Goal: Task Accomplishment & Management: Use online tool/utility

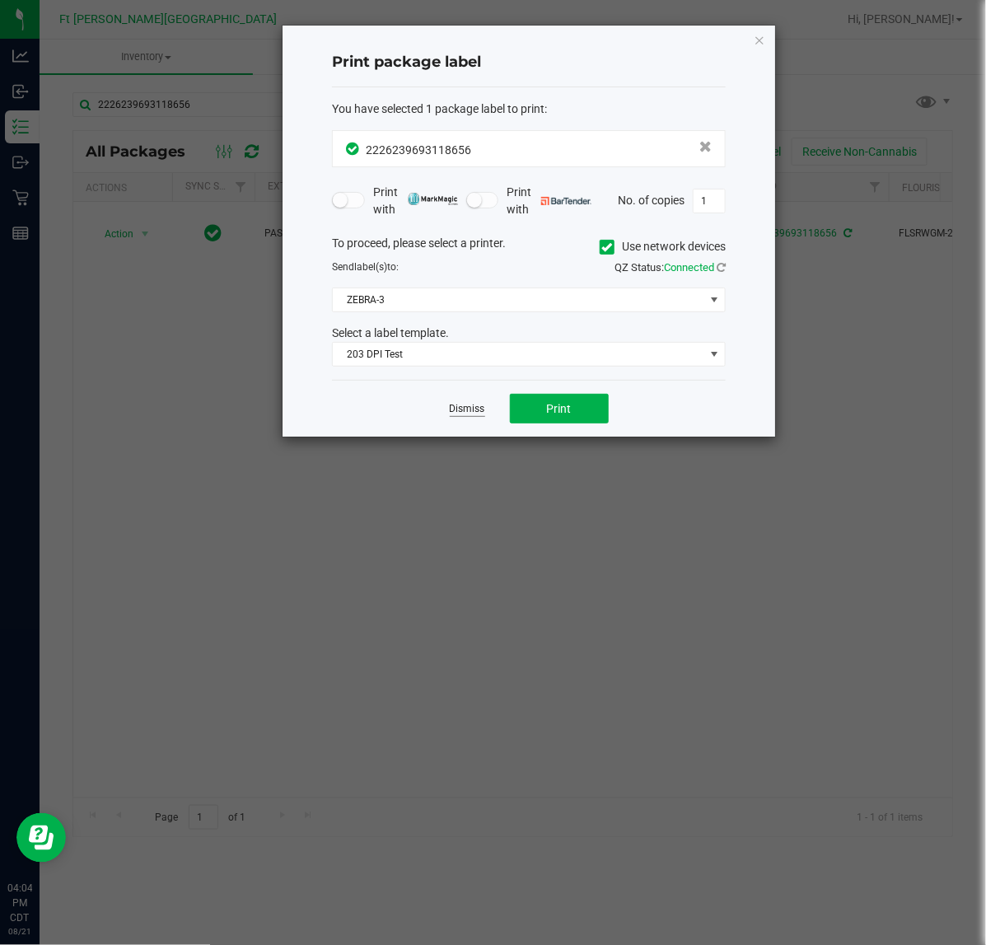
click at [451, 416] on link "Dismiss" at bounding box center [467, 409] width 35 height 14
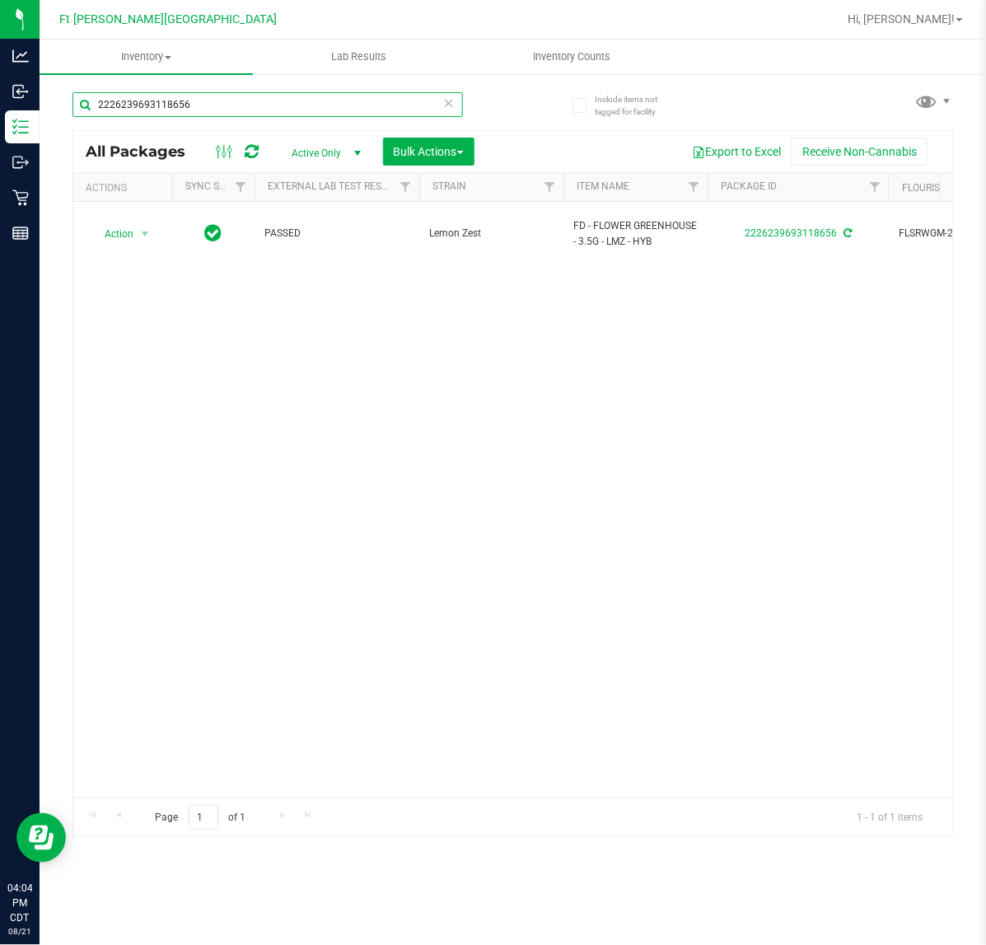
drag, startPoint x: 243, startPoint y: 105, endPoint x: -59, endPoint y: 124, distance: 302.9
click at [0, 124] on html "Analytics Inbound Inventory Outbound Retail Reports 04:04 PM CDT [DATE] 08/21 F…" at bounding box center [493, 472] width 986 height 945
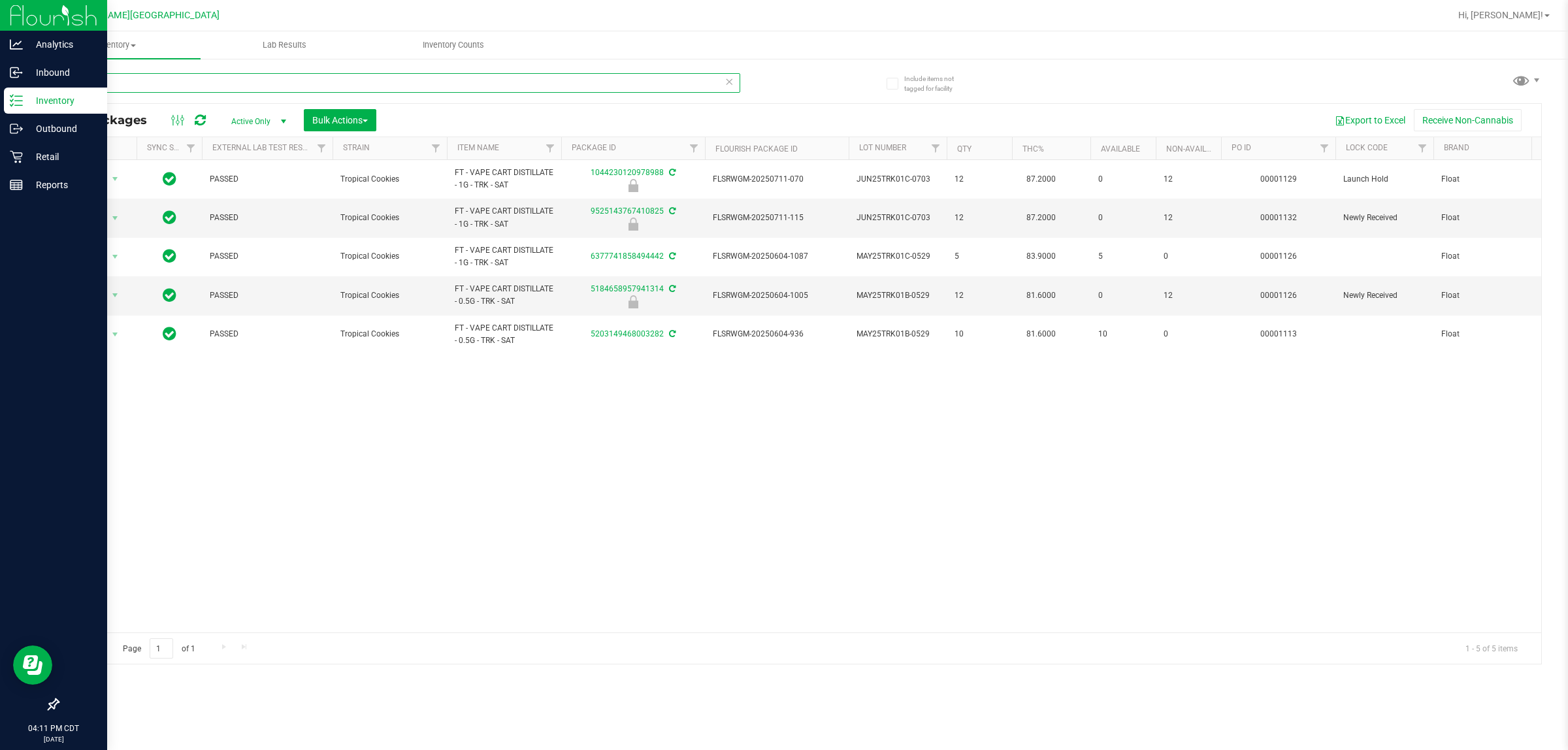
drag, startPoint x: 109, startPoint y: 80, endPoint x: 0, endPoint y: 101, distance: 111.0
click at [0, 101] on div "Analytics Inbound Inventory Outbound Retail Reports 04:11 PM CDT [DATE] 08/21 F…" at bounding box center [784, 375] width 1568 height 750
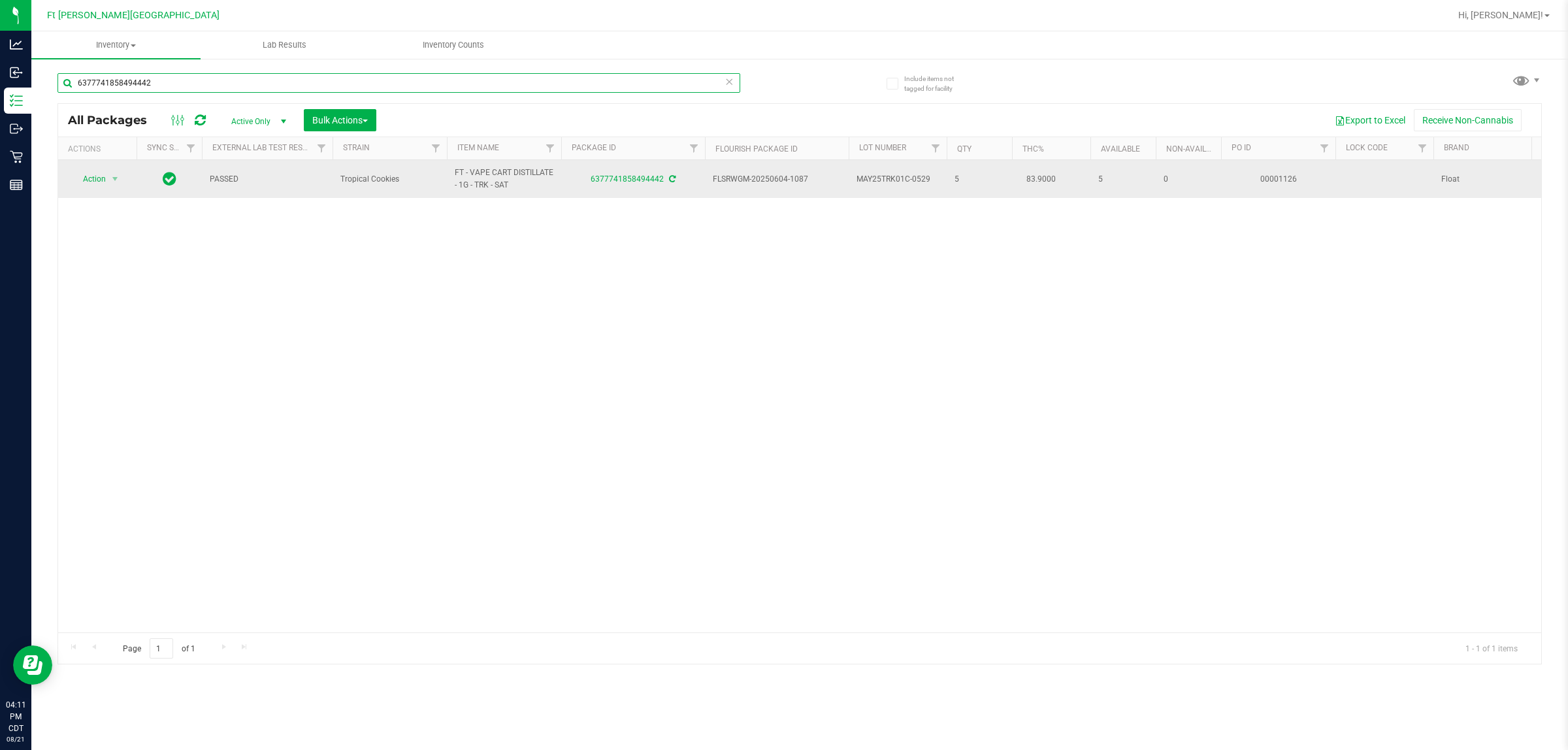
type input "6377741858494442"
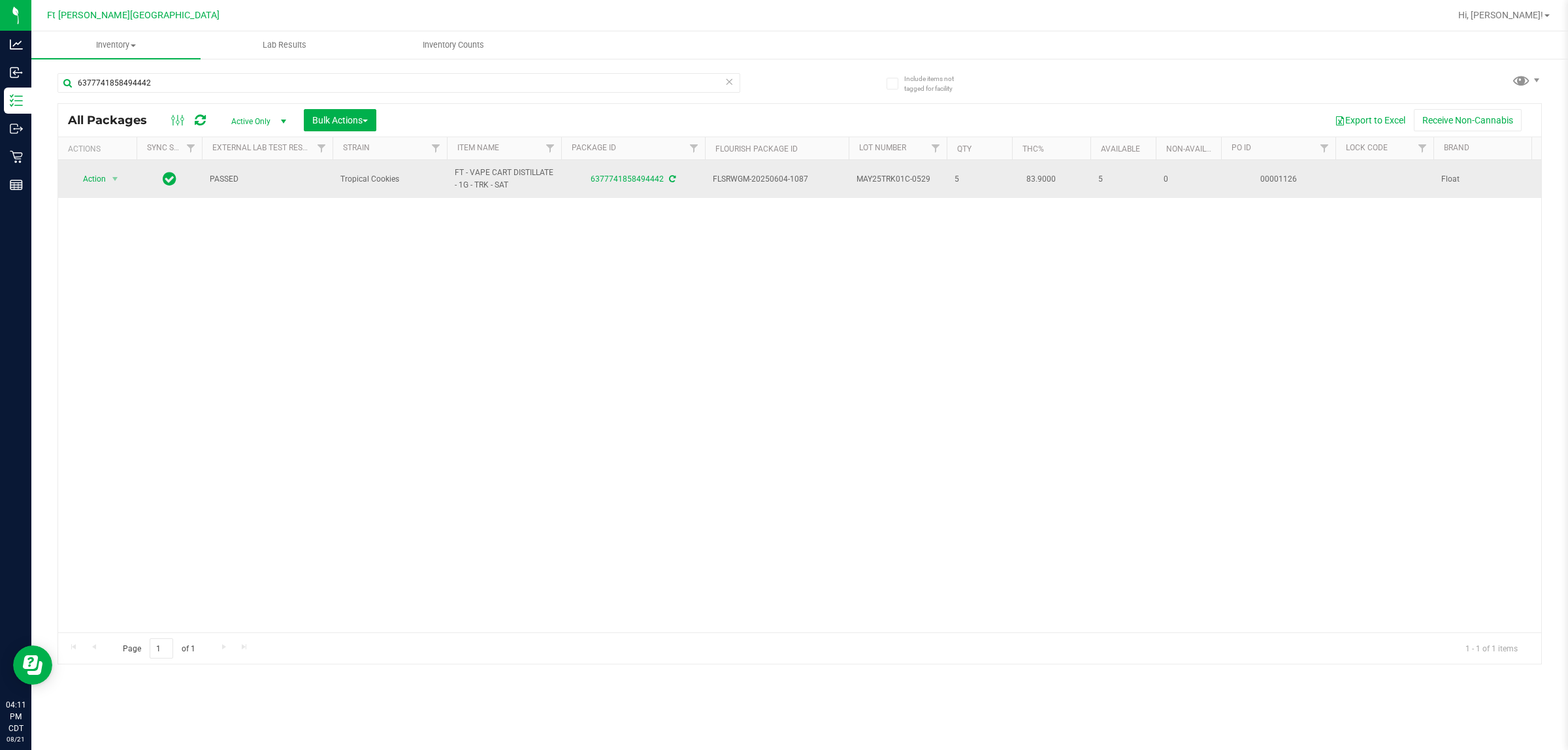
click at [123, 182] on div "Action Action Adjust qty Create package Edit attributes Global inventory Locate…" at bounding box center [97, 178] width 63 height 18
click at [115, 177] on span "select" at bounding box center [114, 178] width 10 height 10
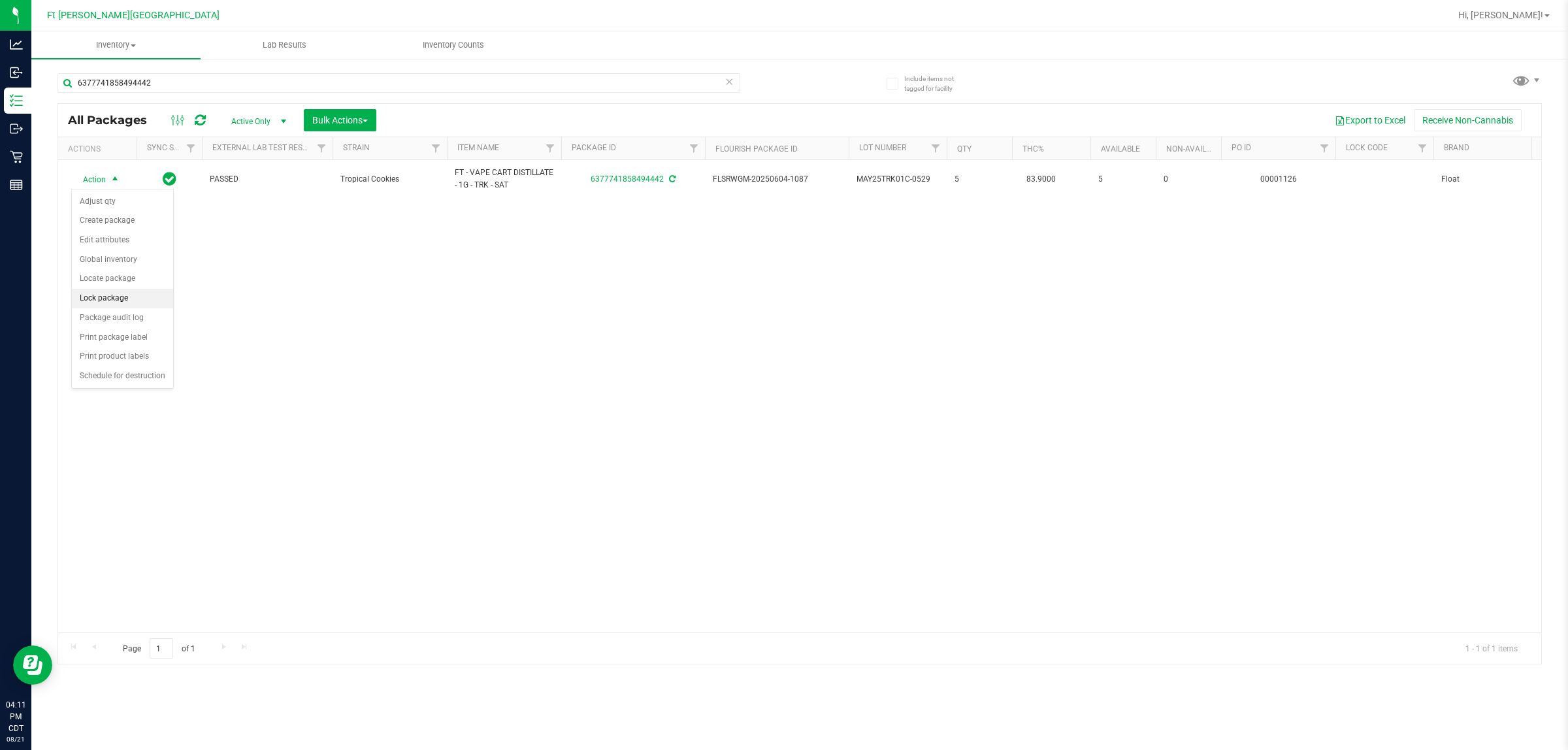
click at [116, 300] on li "Lock package" at bounding box center [123, 298] width 102 height 20
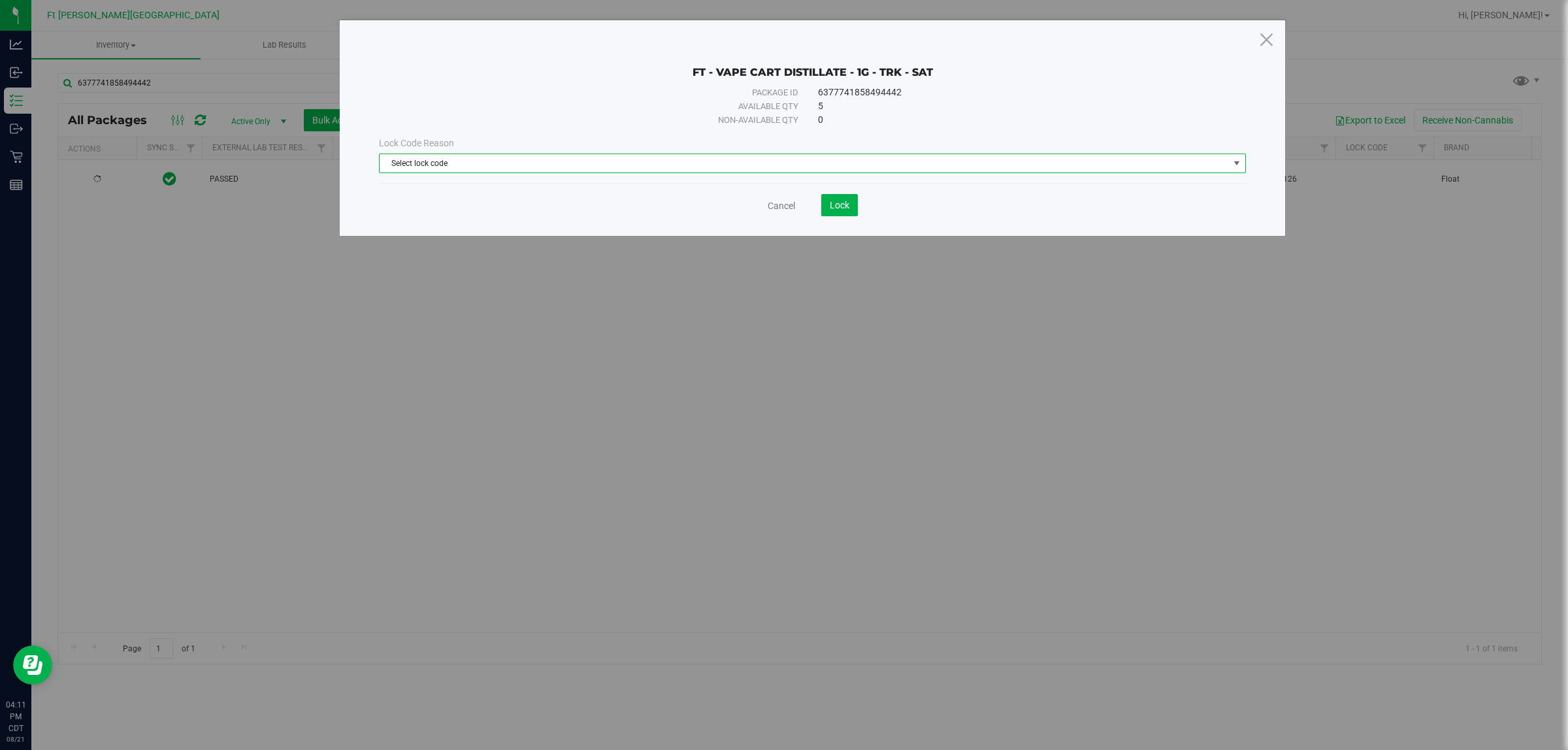
click at [686, 160] on span "Select lock code" at bounding box center [804, 163] width 849 height 18
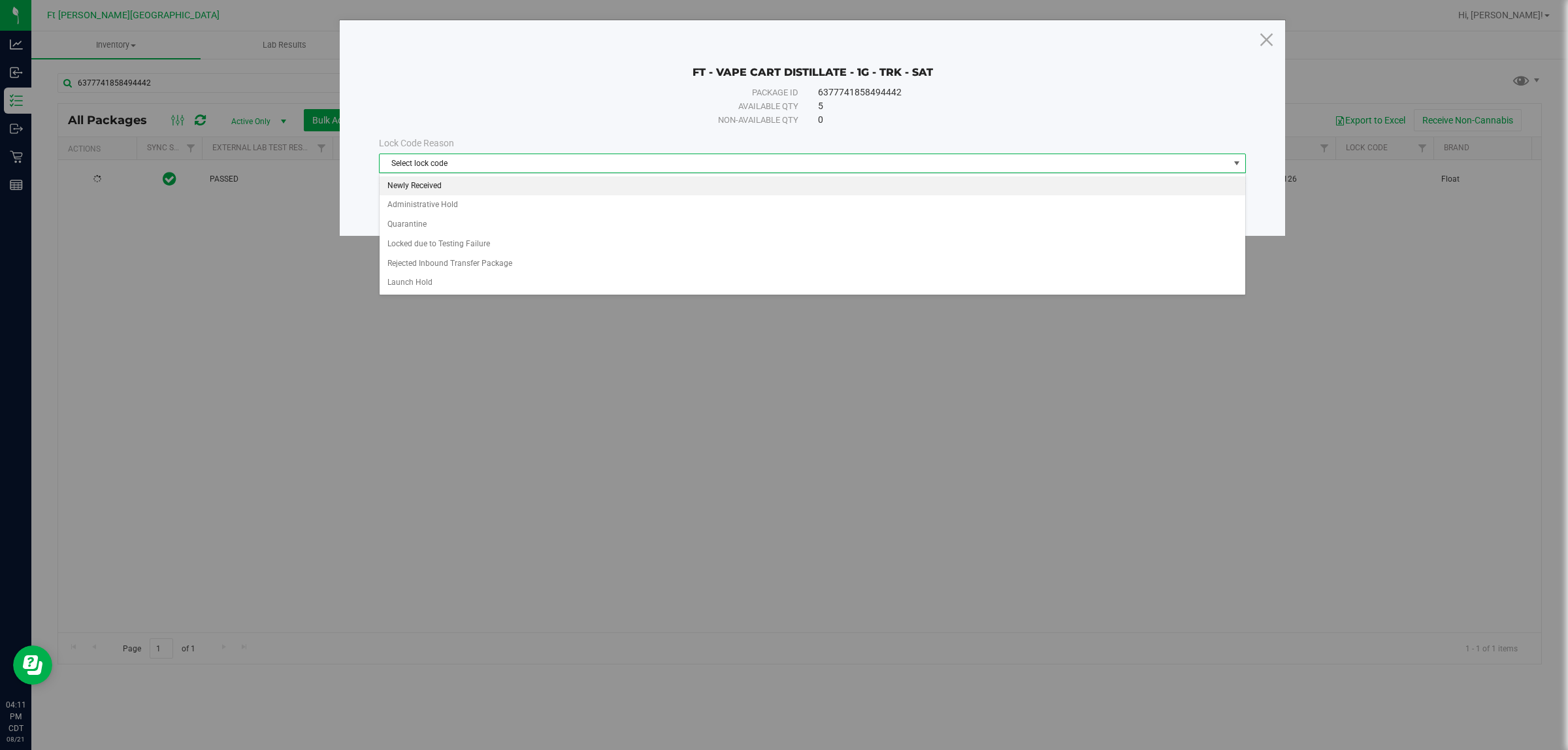
click at [515, 183] on li "Newly Received" at bounding box center [812, 186] width 865 height 20
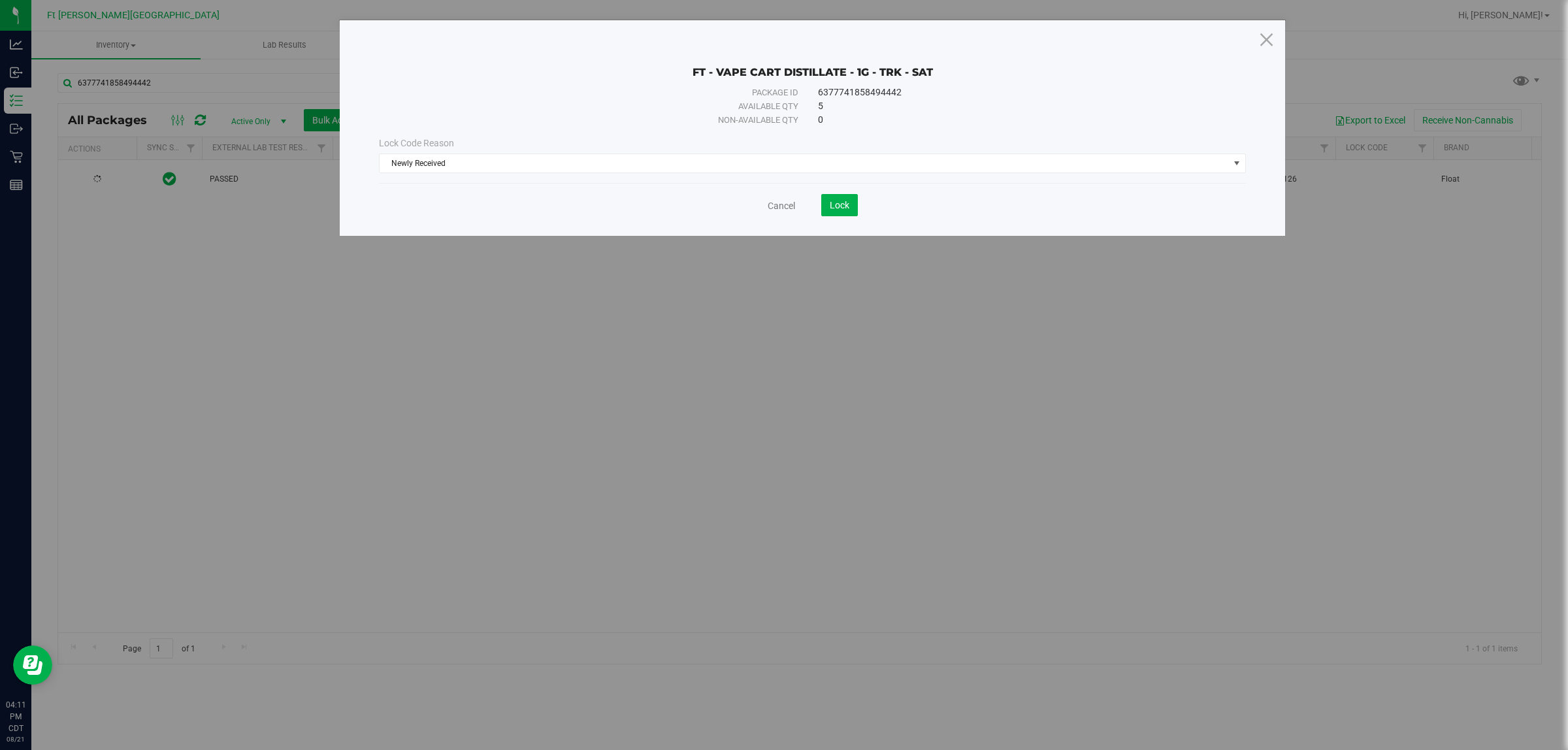
click at [781, 201] on div "Cancel Lock" at bounding box center [812, 205] width 867 height 22
click at [781, 205] on span "Lock" at bounding box center [839, 205] width 20 height 10
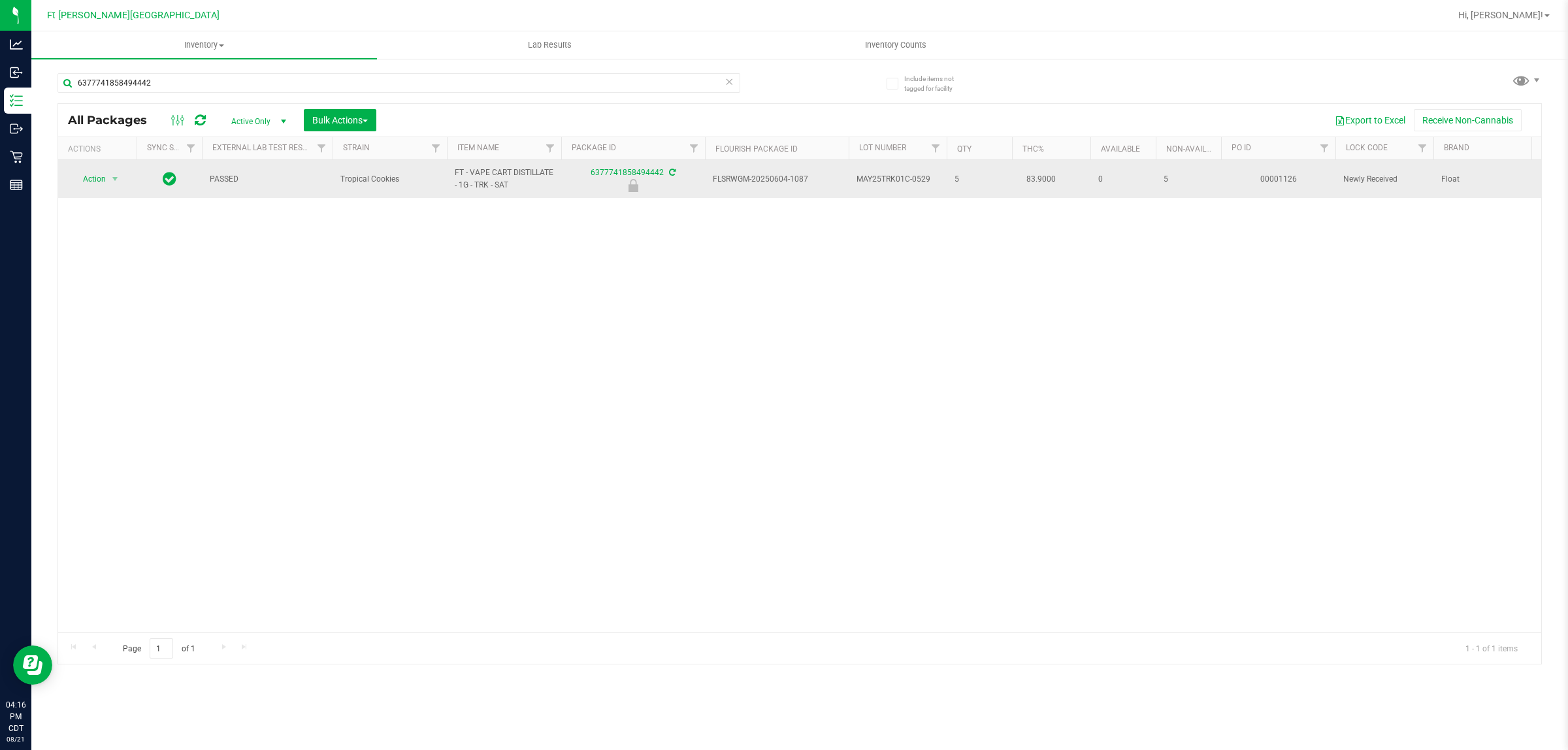
drag, startPoint x: 513, startPoint y: 187, endPoint x: 453, endPoint y: 174, distance: 61.4
click at [453, 174] on td "FT - VAPE CART DISTILLATE - 1G - TRK - SAT" at bounding box center [504, 179] width 114 height 38
copy span "FT - VAPE CART DISTILLATE - 1G - TRK - SAT"
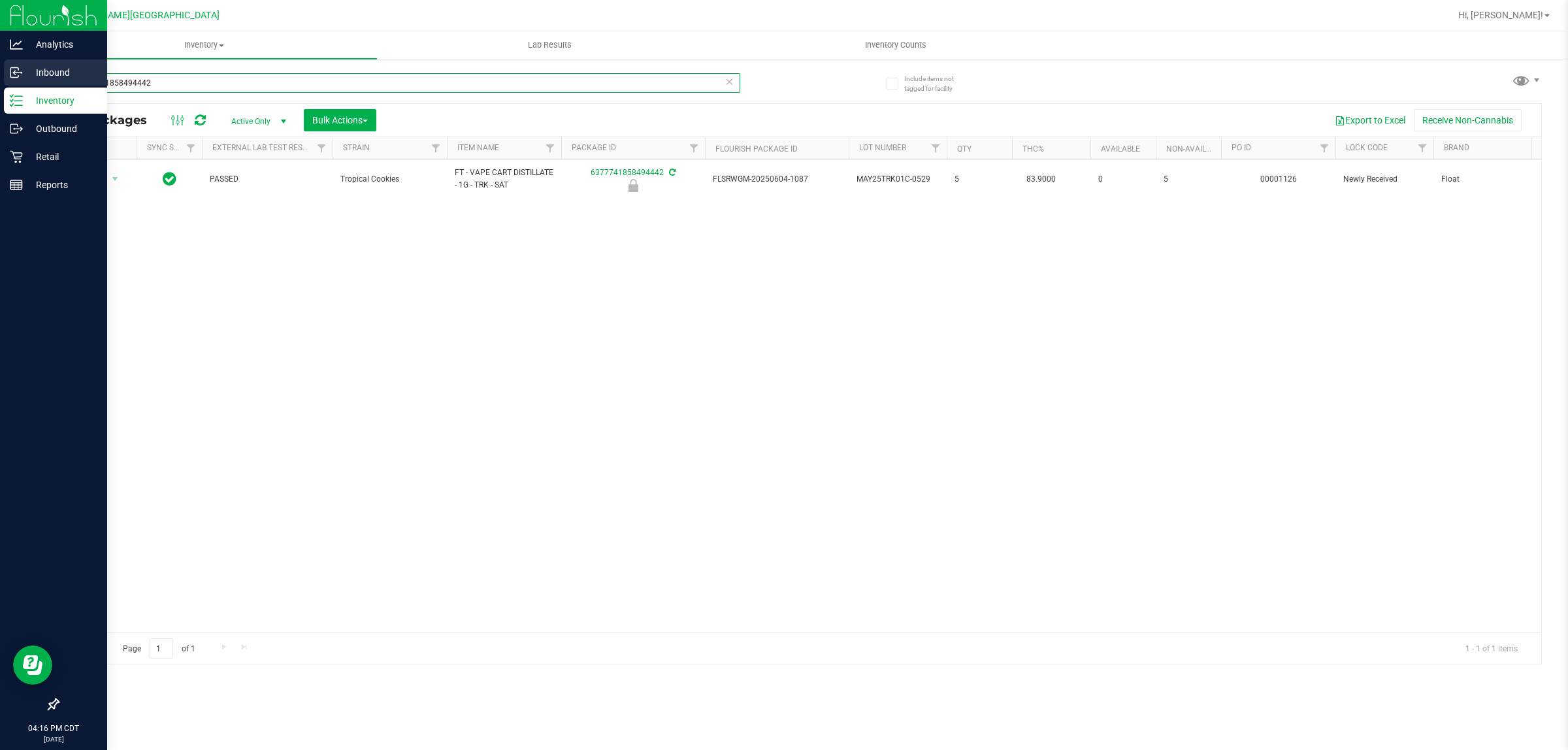
drag, startPoint x: 240, startPoint y: 75, endPoint x: 5, endPoint y: 77, distance: 235.0
click at [0, 79] on div "Analytics Inbound Inventory Outbound Retail Reports 04:16 PM CDT [DATE] 08/21 F…" at bounding box center [784, 375] width 1568 height 750
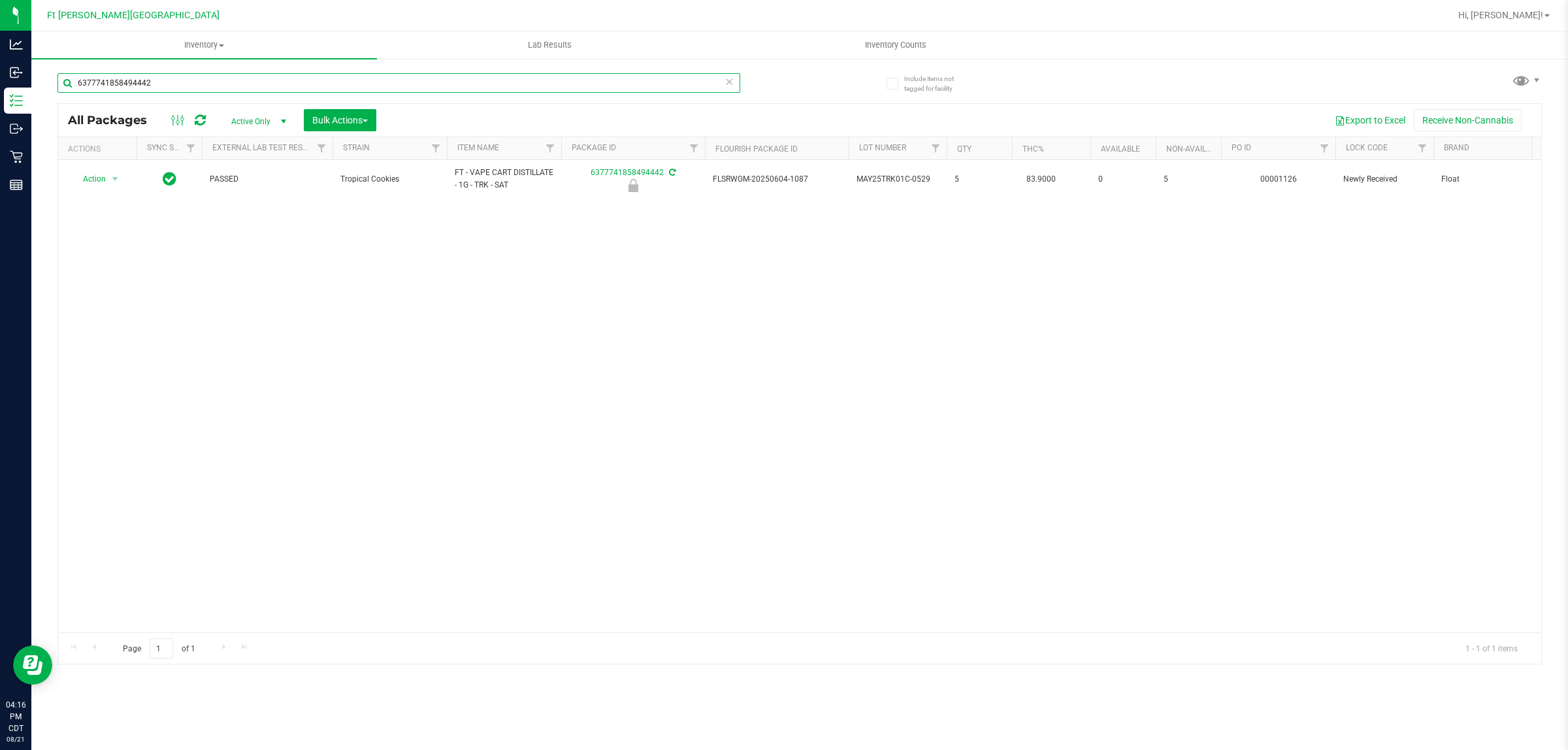
paste input "FT - VAPE CART DISTILLATE - 1G - TRK - SAT"
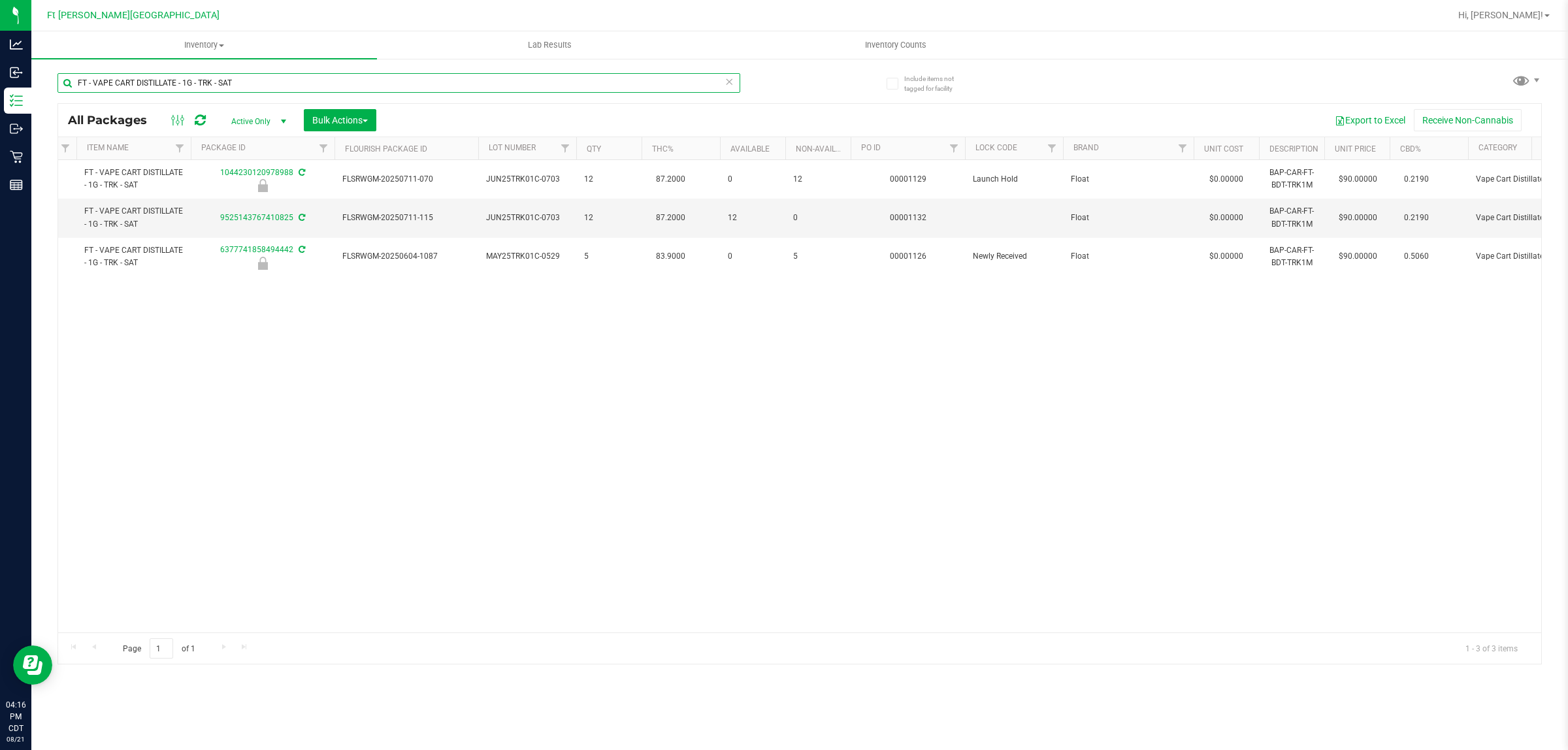
scroll to position [0, 358]
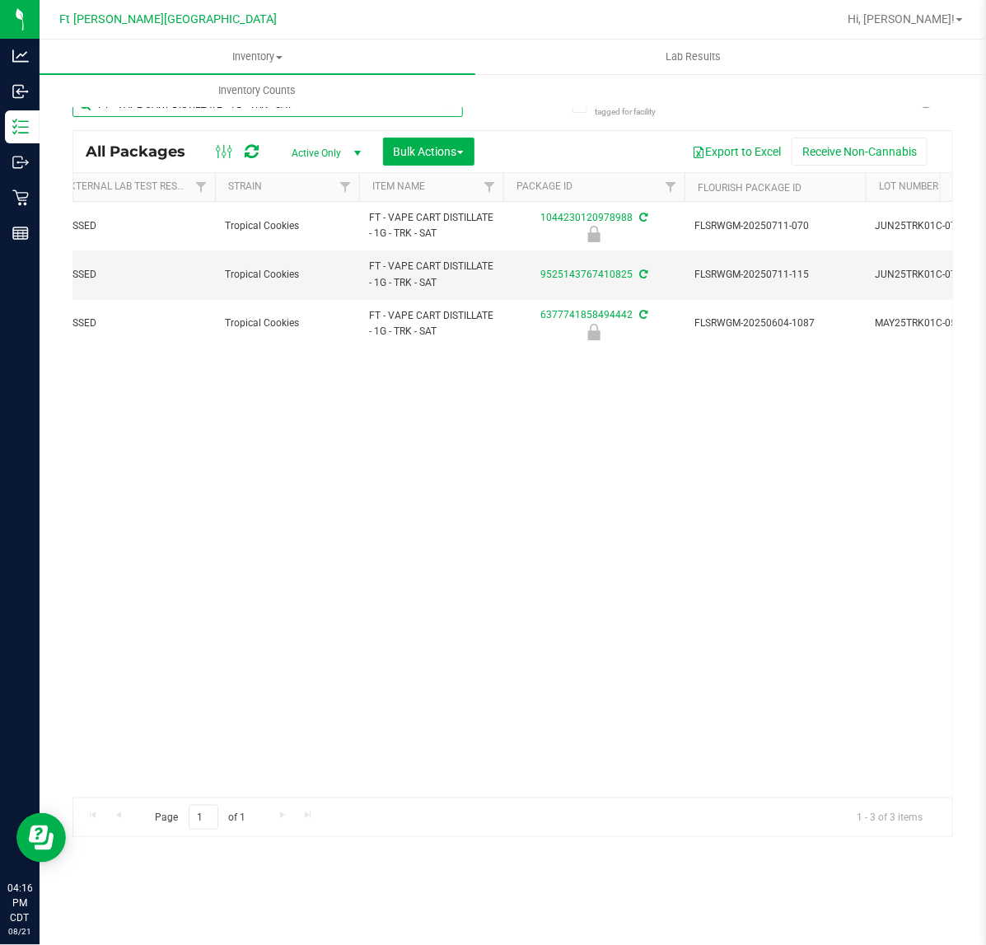
type input "FT - VAPE CART DISTILLATE - 1G - TRK - SAT"
